Goal: Obtain resource: Download file/media

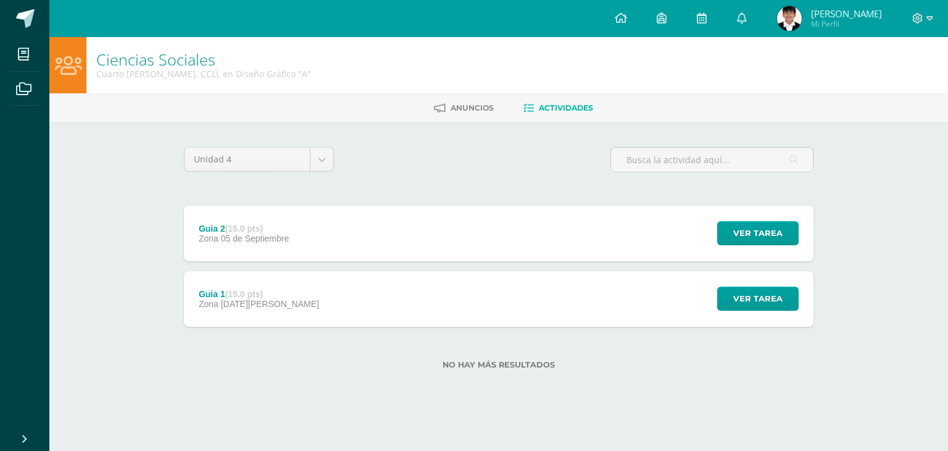
click at [283, 248] on div "Guia 2 (15.0 pts) Zona 05 de Septiembre" at bounding box center [244, 234] width 120 height 56
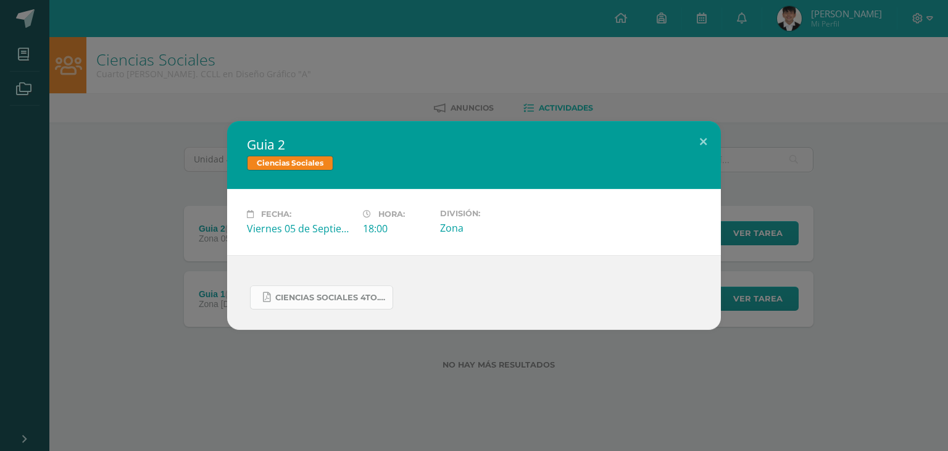
click at [307, 290] on link "Ciencias Sociales 4to..docx.pdf" at bounding box center [321, 297] width 143 height 24
click at [67, 2] on div "Guia 2 Ciencias Sociales Fecha: Viernes 05 de Septiembre Hora: 18:00 División: …" at bounding box center [474, 225] width 948 height 451
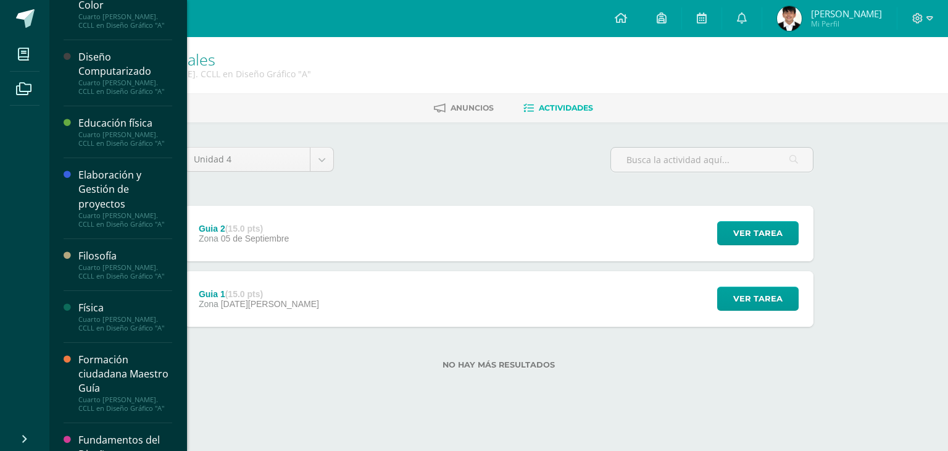
scroll to position [240, 0]
click at [123, 257] on div "Filosofía" at bounding box center [125, 255] width 94 height 14
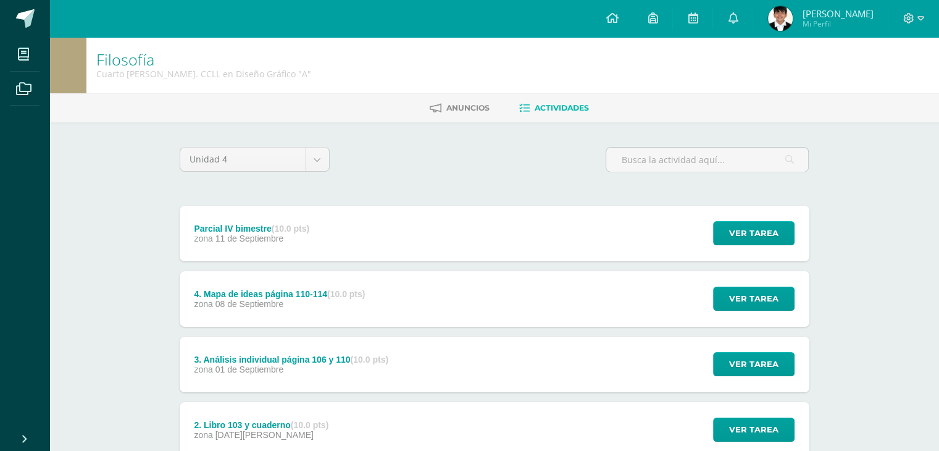
click at [429, 230] on div "Parcial IV bimestre (10.0 pts) zona [DATE] Ver tarea Parcial IV bimestre Filoso…" at bounding box center [495, 234] width 630 height 56
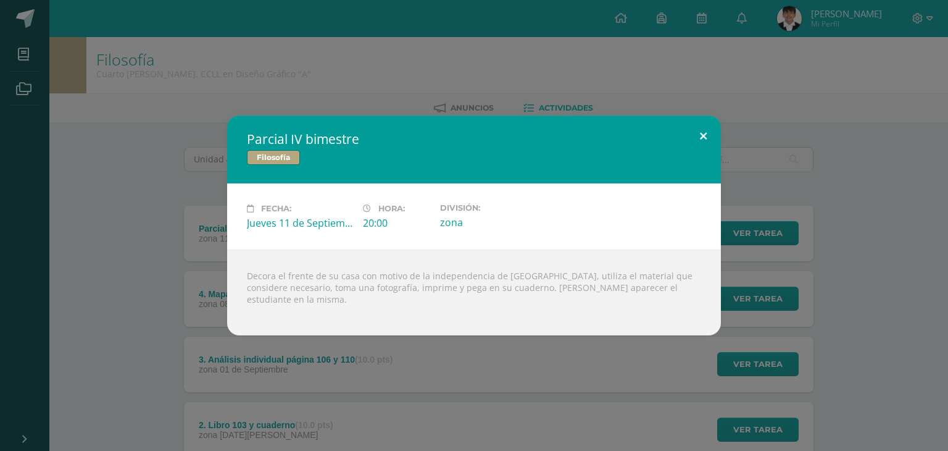
click at [700, 146] on button at bounding box center [703, 136] width 35 height 42
